Goal: Check status: Check status

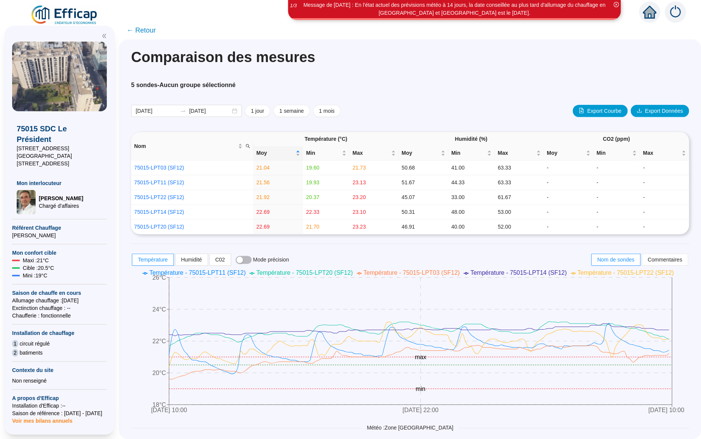
click at [145, 31] on span "← Retour" at bounding box center [141, 30] width 29 height 11
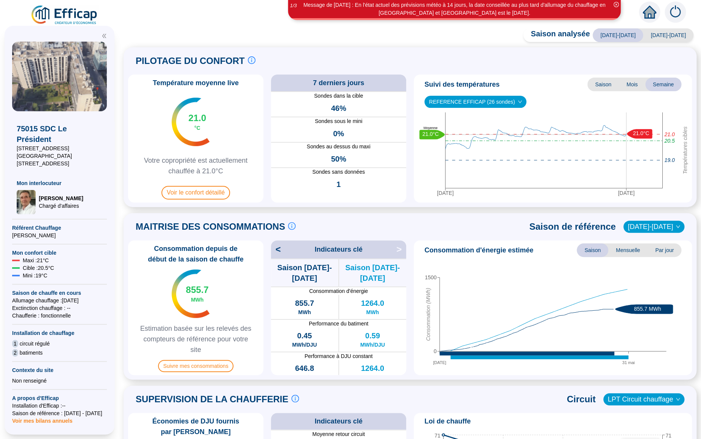
click at [191, 331] on span "Estimation basée sur les relevés des compteurs de référence pour votre site" at bounding box center [195, 340] width 129 height 32
click at [189, 366] on span "Suivre mes consommations" at bounding box center [196, 366] width 76 height 12
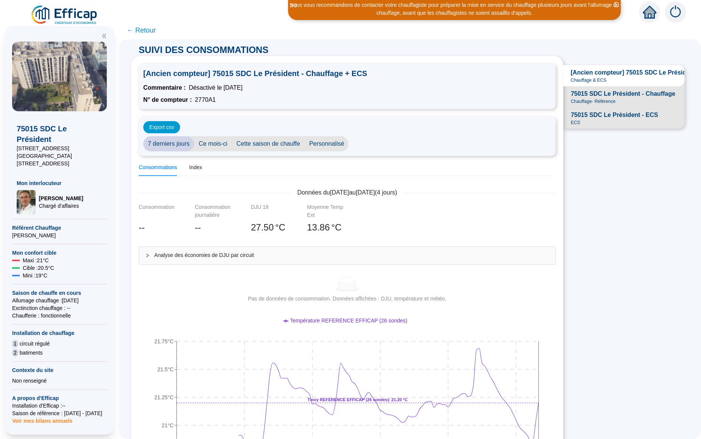
click at [616, 93] on span "75015 SDC Le Président - Chauffage" at bounding box center [623, 93] width 105 height 9
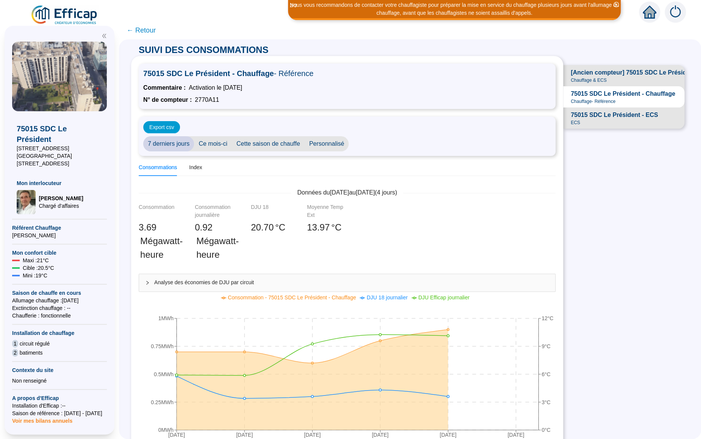
scroll to position [48, 0]
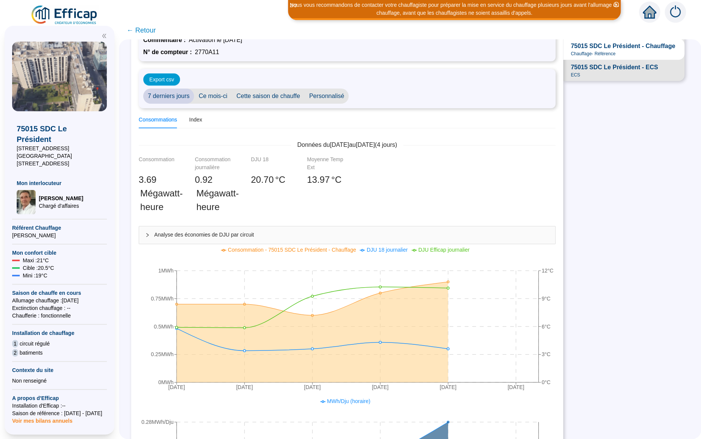
click at [206, 95] on span "Ce mois-ci" at bounding box center [213, 96] width 38 height 15
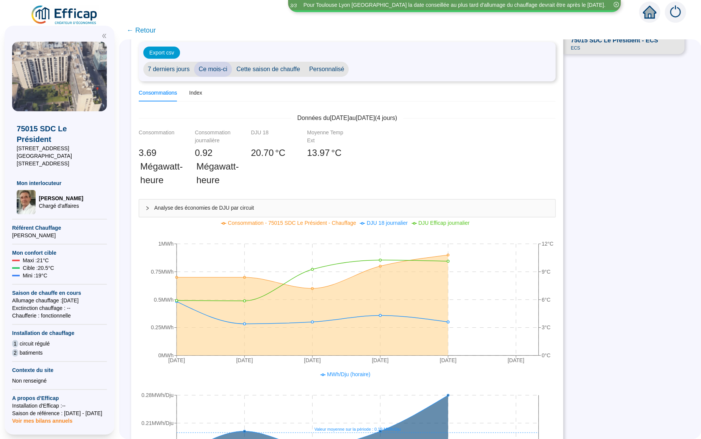
scroll to position [95, 0]
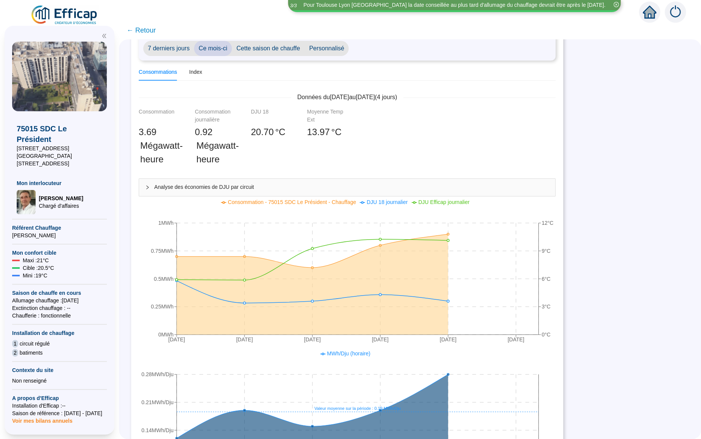
click at [331, 47] on span "Personnalisé" at bounding box center [327, 48] width 44 height 15
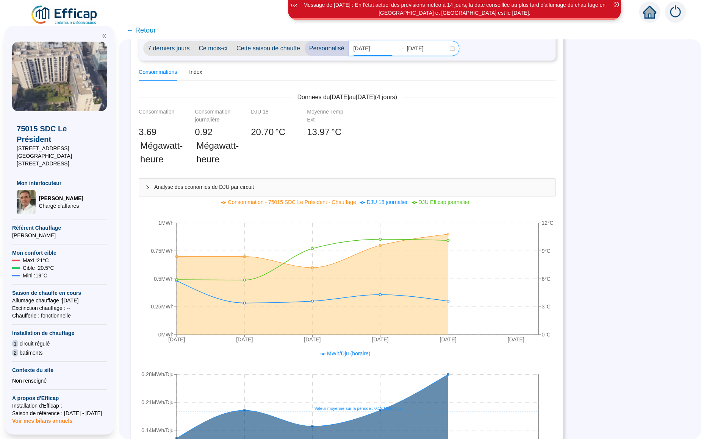
click at [378, 47] on input "[DATE]" at bounding box center [373, 49] width 41 height 8
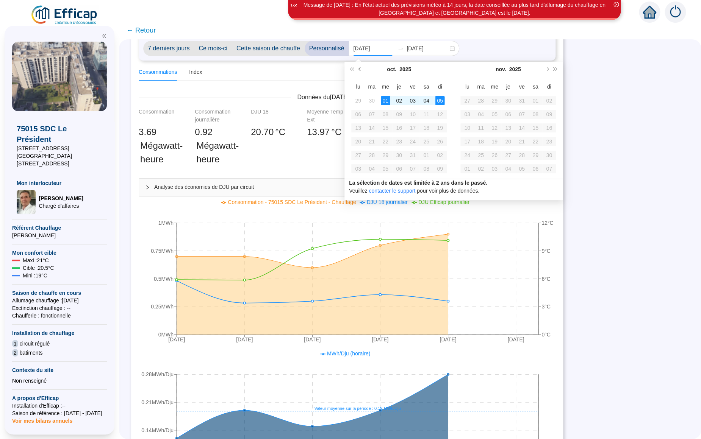
click at [360, 69] on span "Mois précédent (PageUp)" at bounding box center [360, 69] width 4 height 4
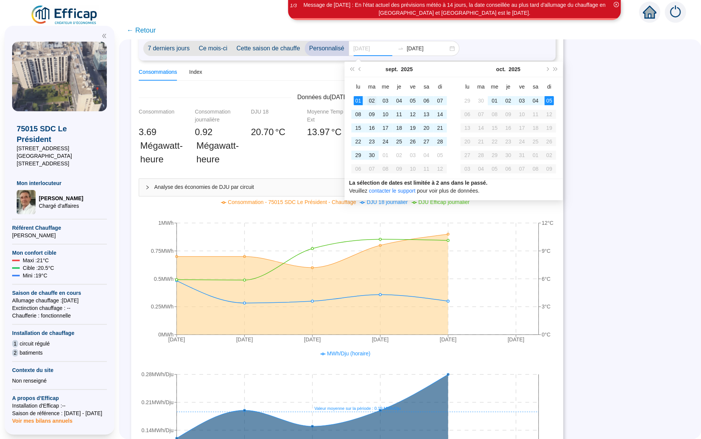
type input "[DATE]"
click at [373, 100] on div "02" at bounding box center [371, 100] width 9 height 9
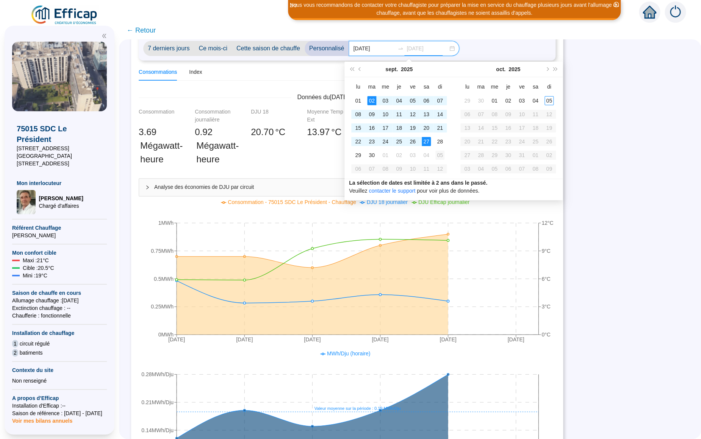
type input "[DATE]"
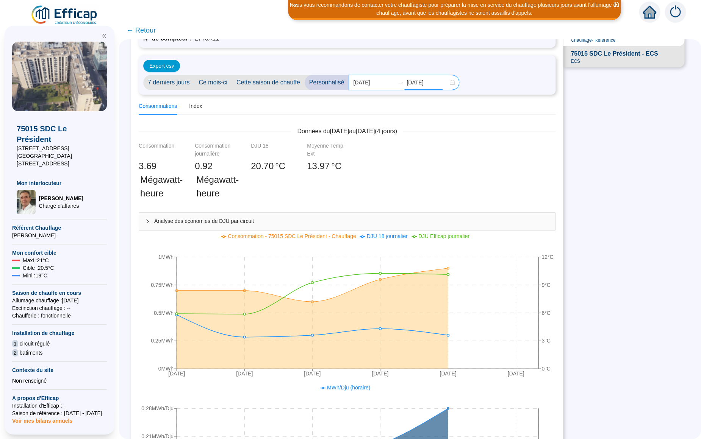
scroll to position [48, 0]
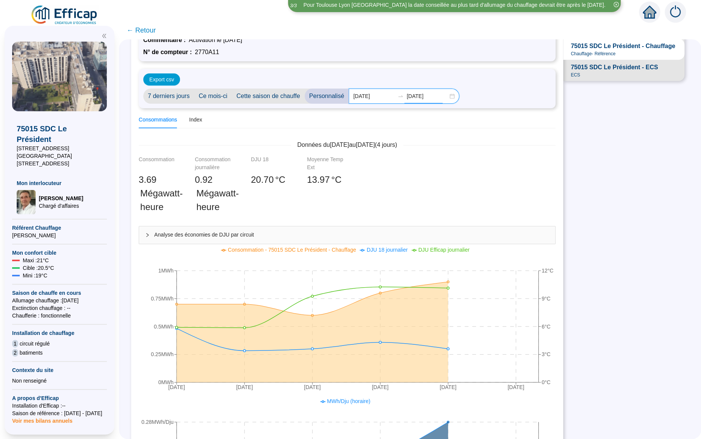
click at [434, 96] on input "[DATE]" at bounding box center [427, 96] width 41 height 8
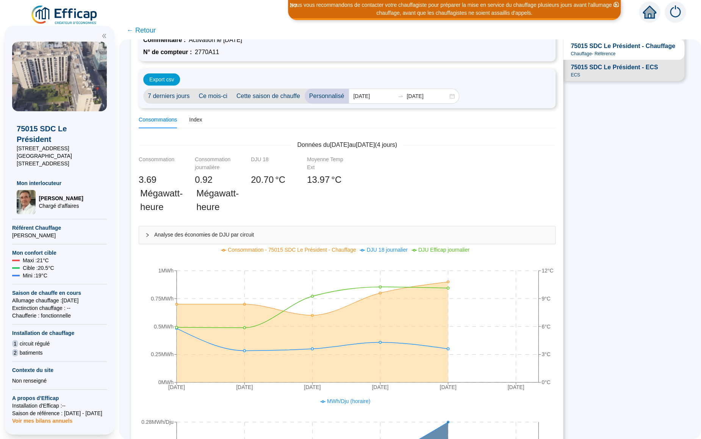
click at [326, 94] on span "Personnalisé" at bounding box center [327, 96] width 44 height 15
click at [446, 96] on div "[DATE] [DATE]" at bounding box center [404, 96] width 111 height 15
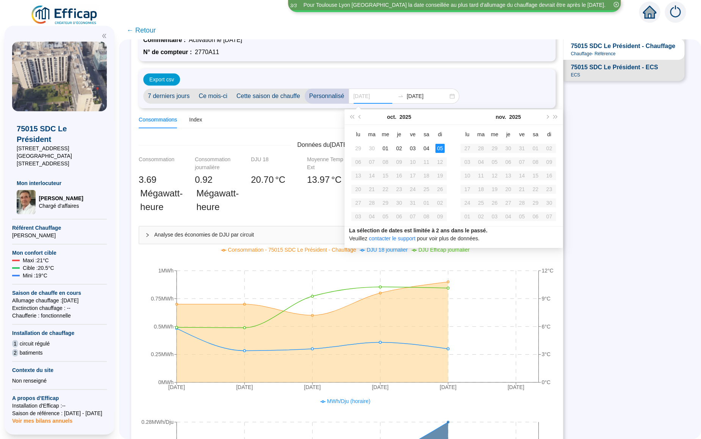
click at [441, 149] on div "05" at bounding box center [439, 148] width 9 height 9
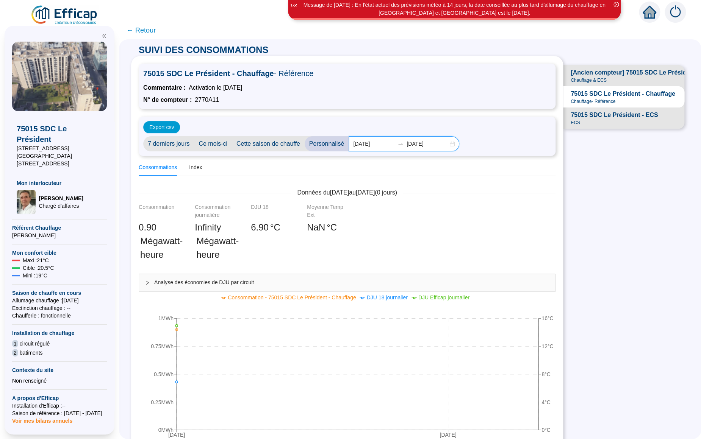
click at [381, 142] on input "[DATE]" at bounding box center [373, 144] width 41 height 8
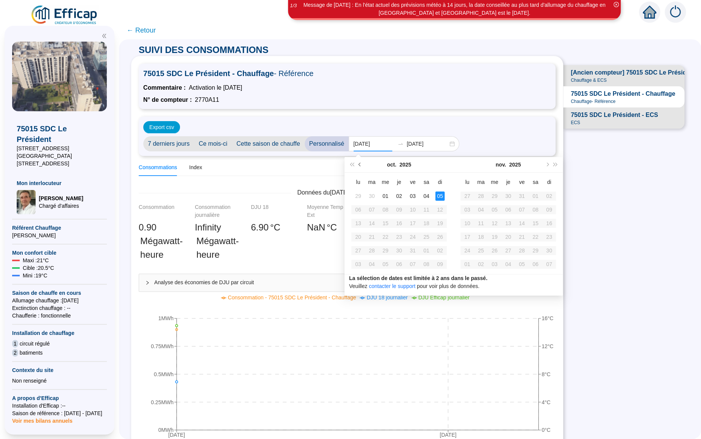
click at [360, 164] on span "Mois précédent (PageUp)" at bounding box center [360, 165] width 4 height 4
type input "[DATE]"
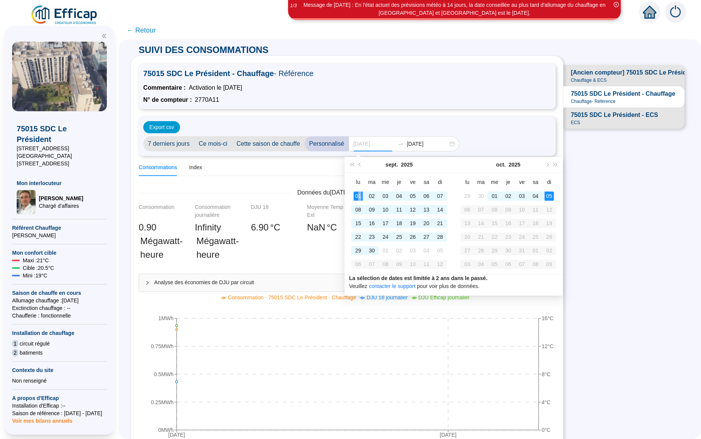
click at [359, 195] on div "01" at bounding box center [357, 196] width 9 height 9
type input "[DATE]"
click at [548, 197] on div "05" at bounding box center [548, 196] width 9 height 9
